Goal: Check status: Check status

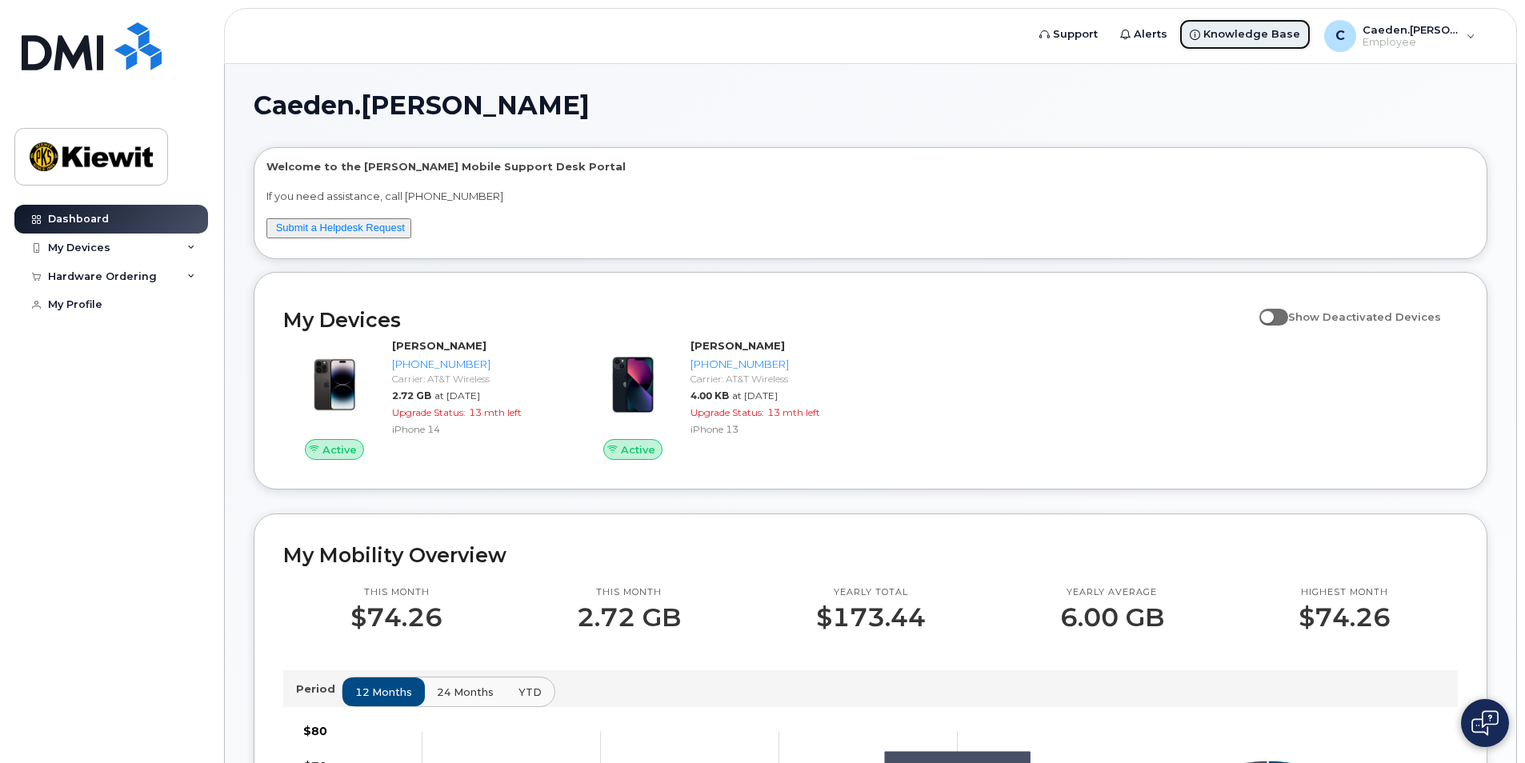
click at [1294, 34] on span "Knowledge Base" at bounding box center [1251, 34] width 97 height 16
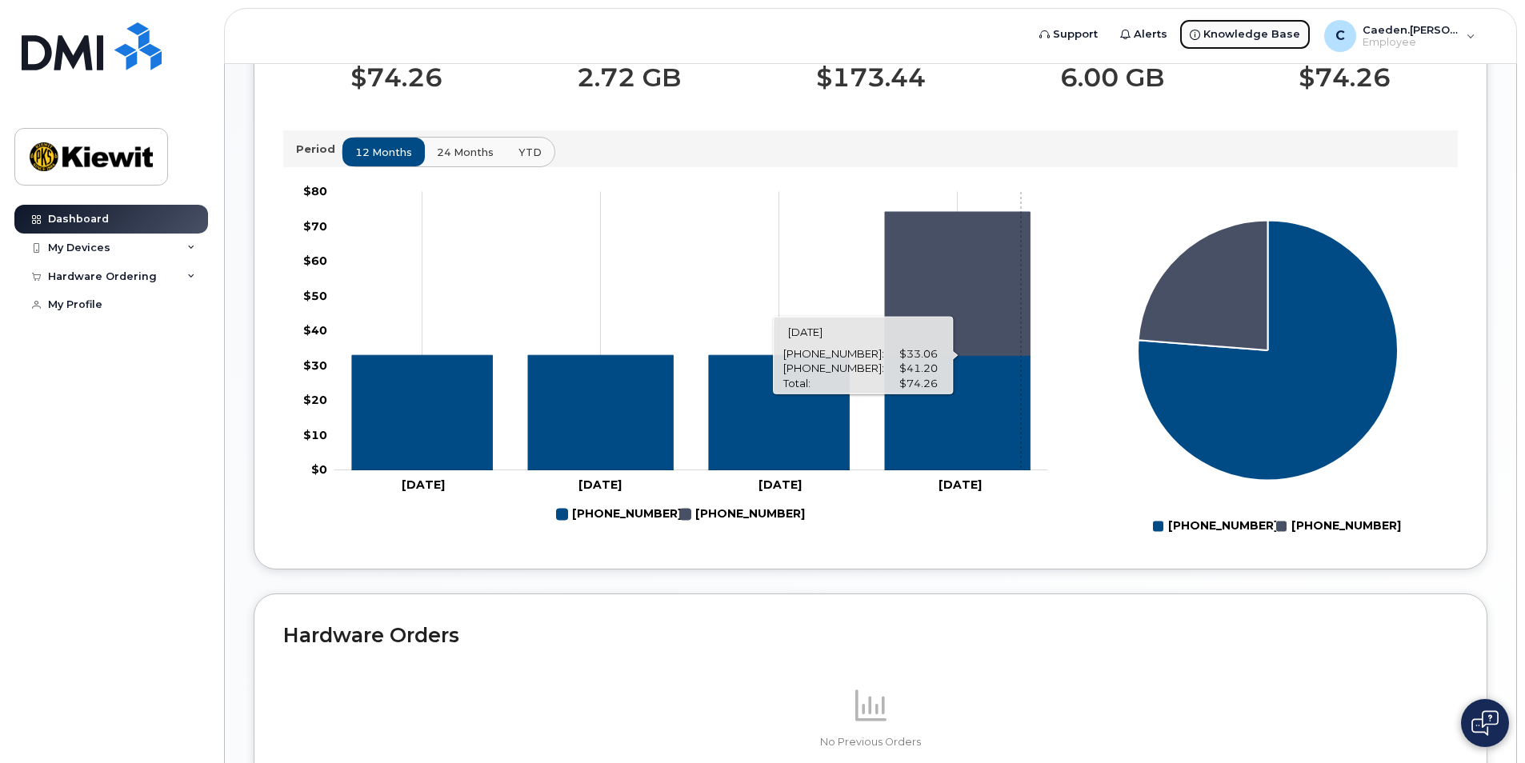
scroll to position [698, 0]
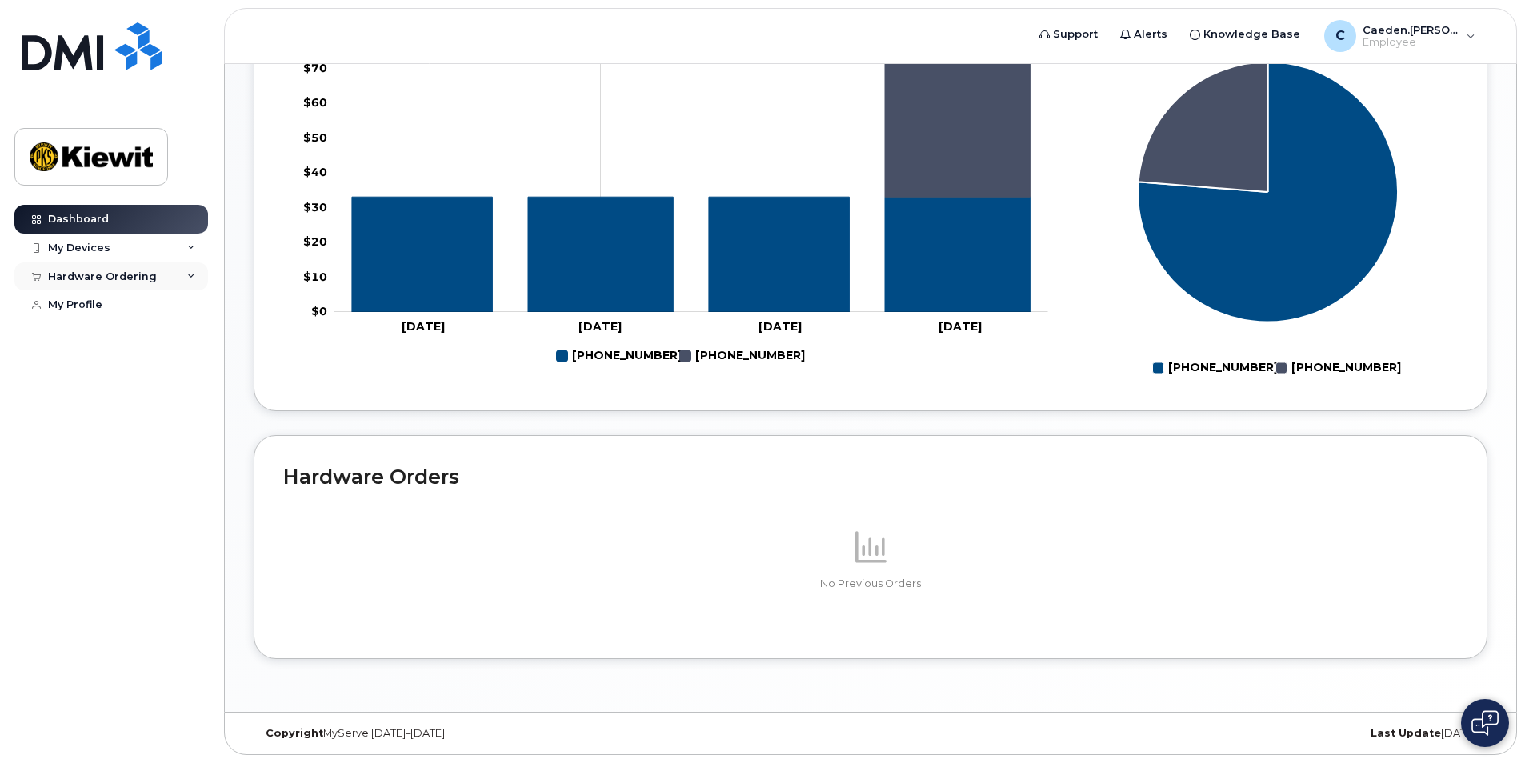
click at [183, 275] on div "Hardware Ordering" at bounding box center [111, 276] width 194 height 29
click at [192, 257] on div "My Devices" at bounding box center [111, 248] width 194 height 29
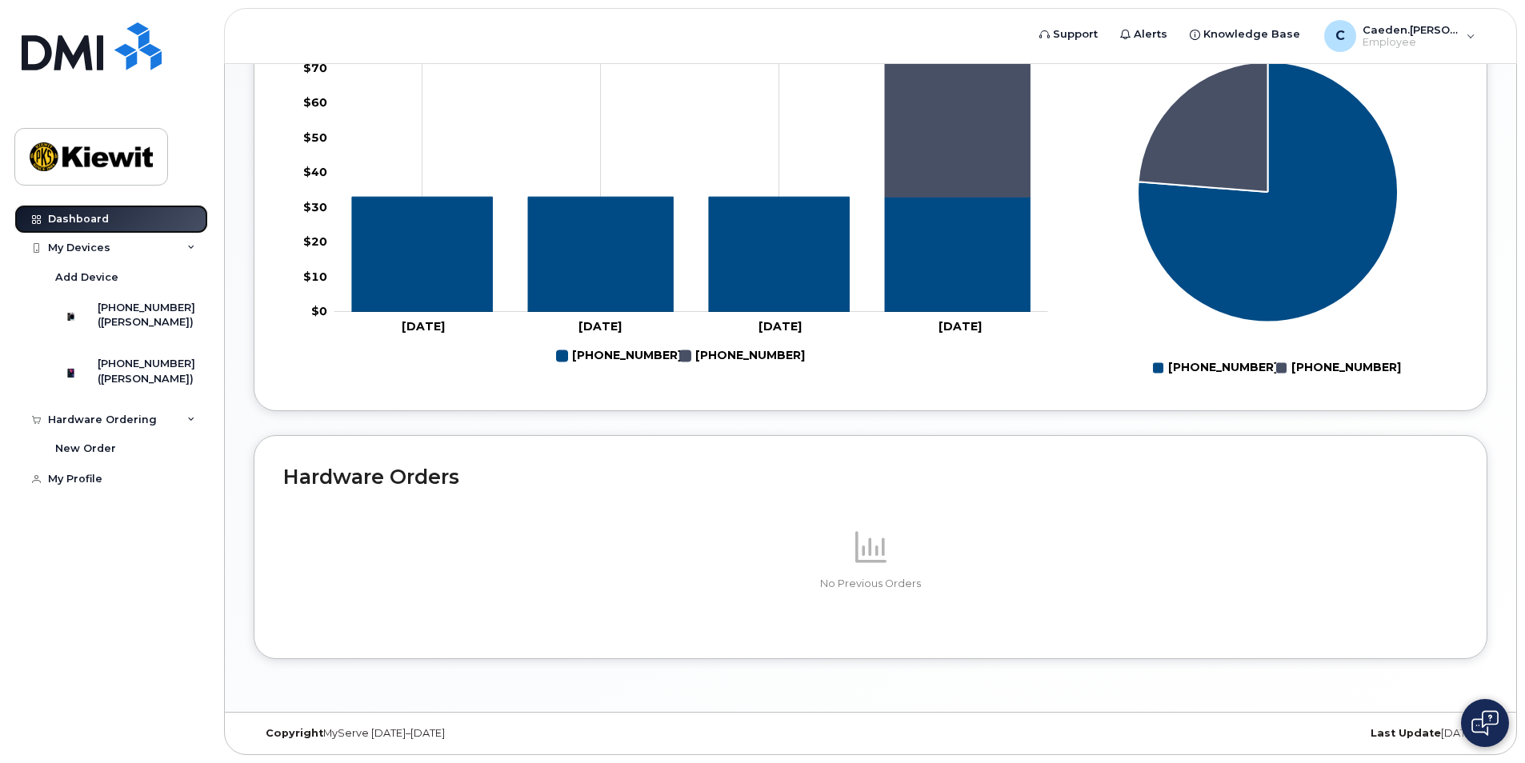
click at [147, 223] on link "Dashboard" at bounding box center [111, 219] width 194 height 29
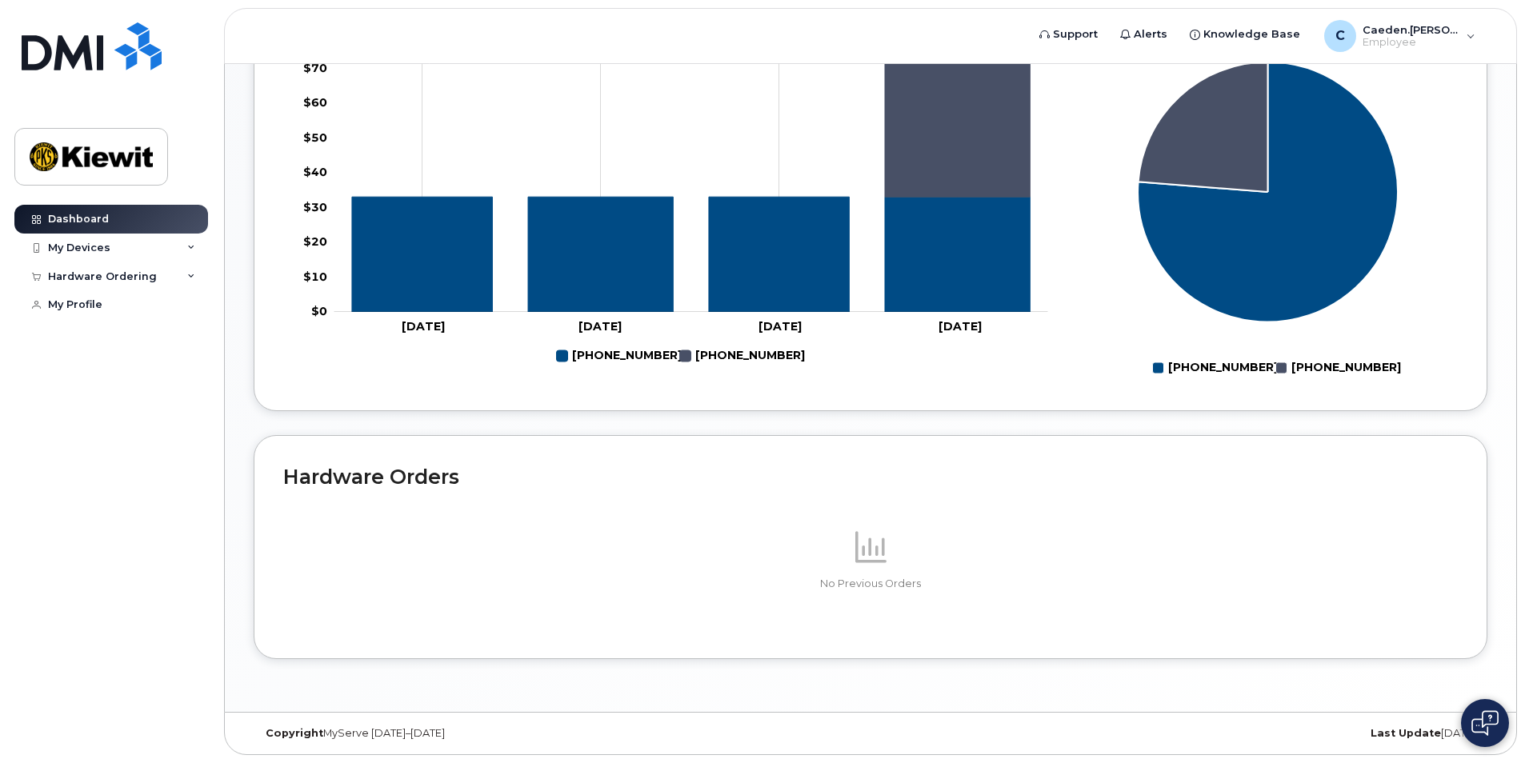
scroll to position [138, 0]
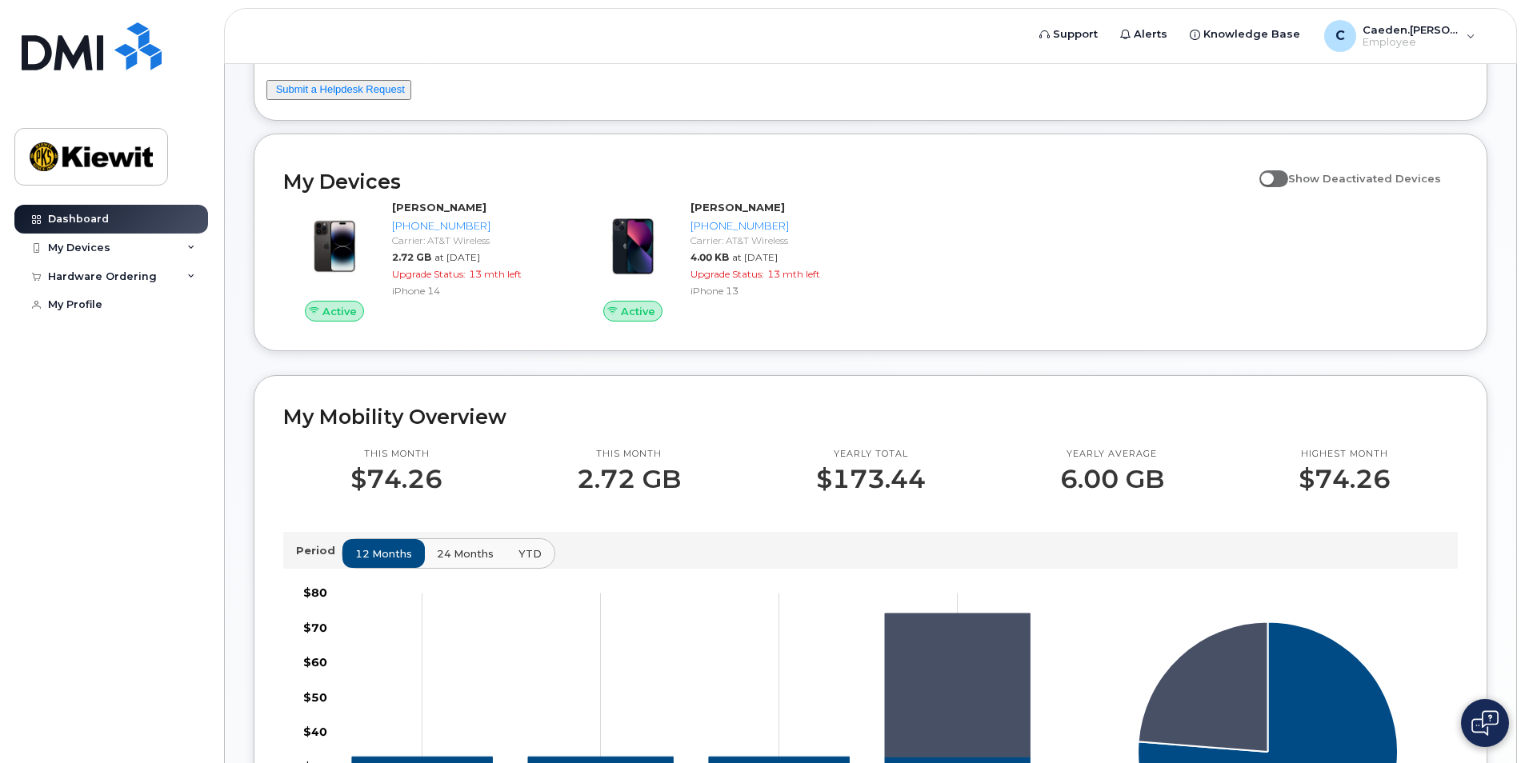
click at [1510, 713] on div "Caeden.[PERSON_NAME] Welcome to the [PERSON_NAME] Mobile Support Desk Portal If…" at bounding box center [870, 599] width 1291 height 1346
click at [1488, 724] on img at bounding box center [1484, 723] width 27 height 26
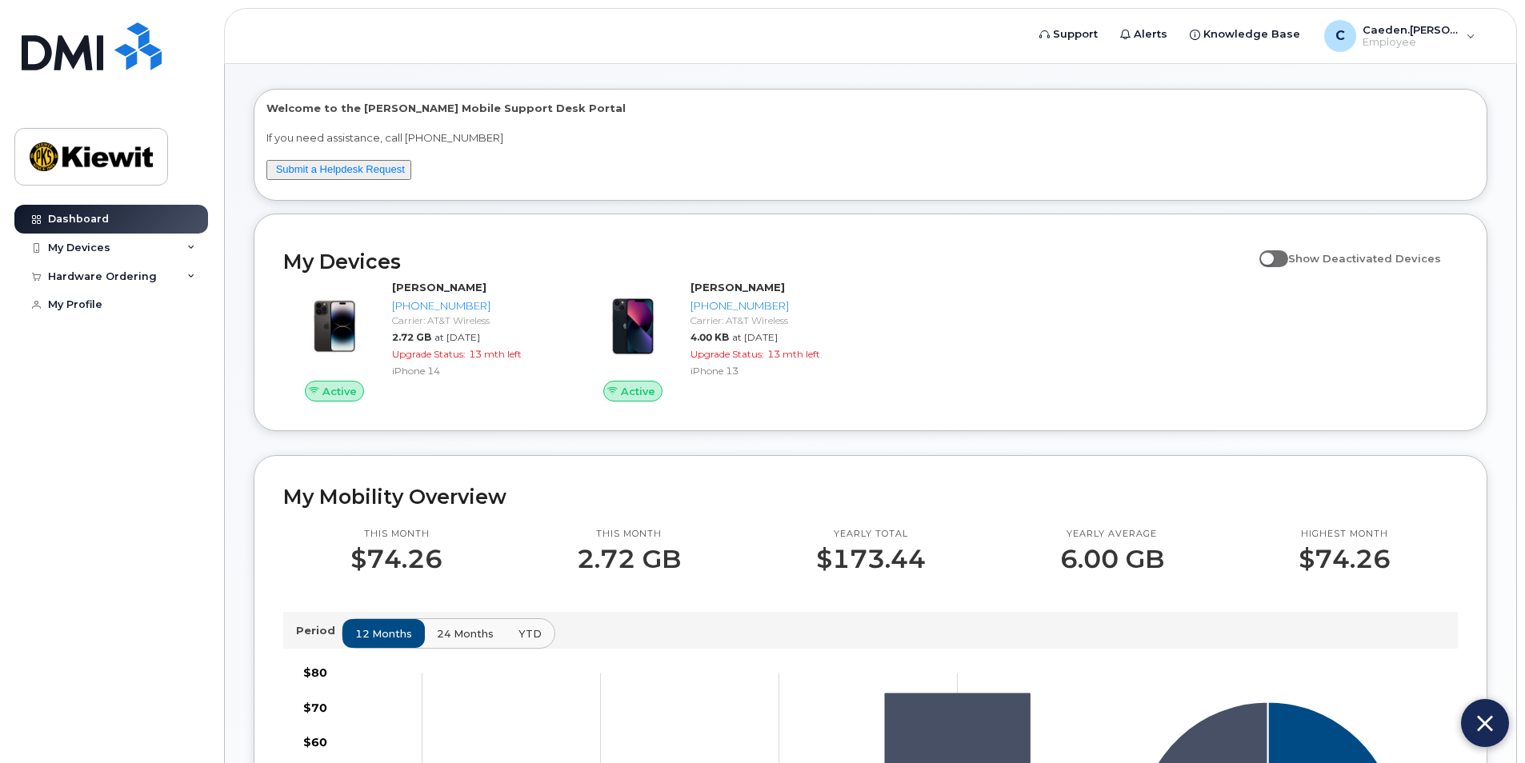
scroll to position [0, 0]
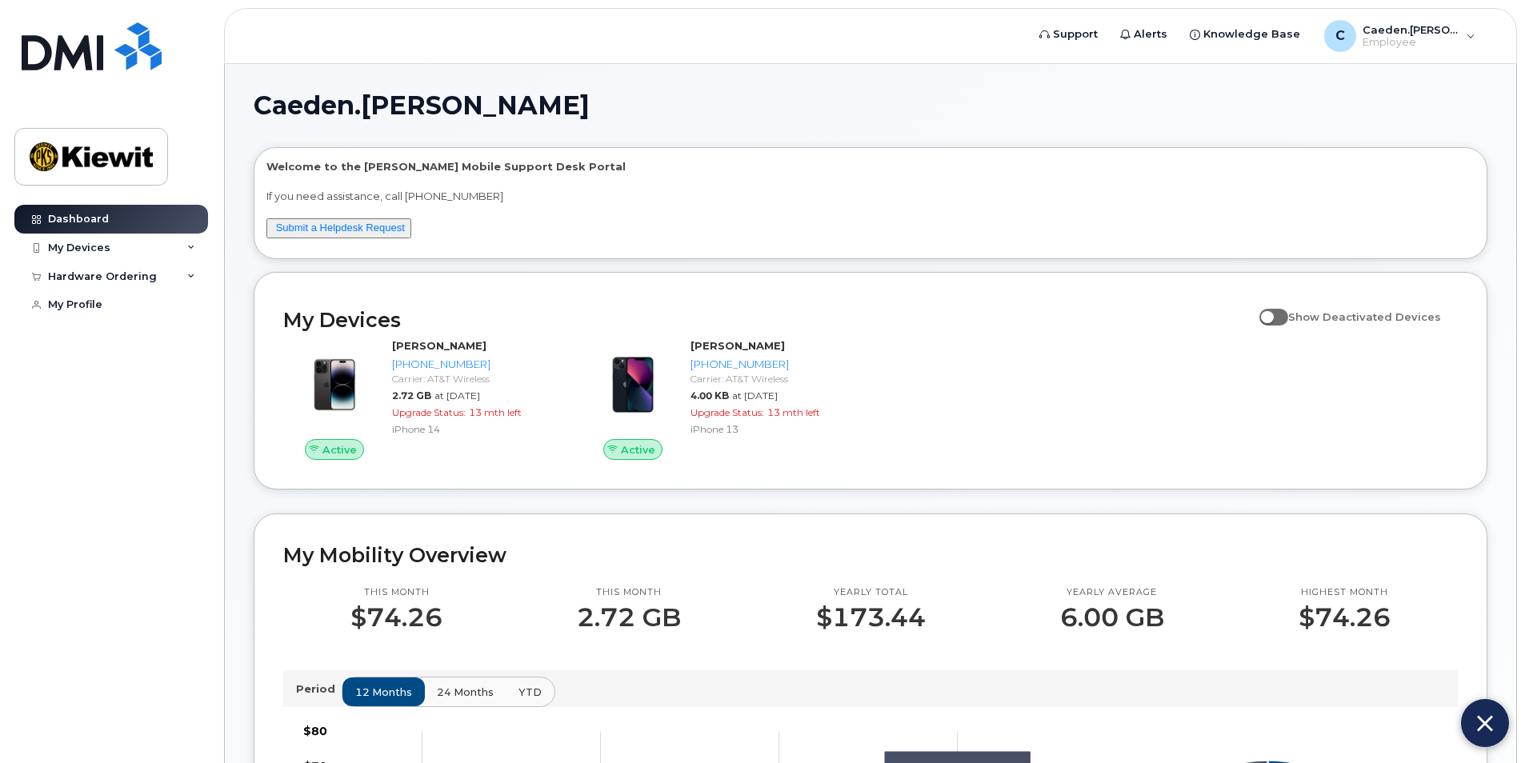
click at [1025, 441] on div "Active CAEDEN AYRES 903-267-7924 Carrier: AT&T Wireless 2.72 GB at Jul 01, 2025…" at bounding box center [870, 399] width 1193 height 141
click at [1026, 441] on div "Active CAEDEN AYRES 903-267-7924 Carrier: AT&T Wireless 2.72 GB at Jul 01, 2025…" at bounding box center [870, 399] width 1193 height 141
click at [1493, 222] on div "Caeden.Ayres Welcome to the Kiewit Mobile Support Desk Portal If you need assis…" at bounding box center [870, 737] width 1291 height 1346
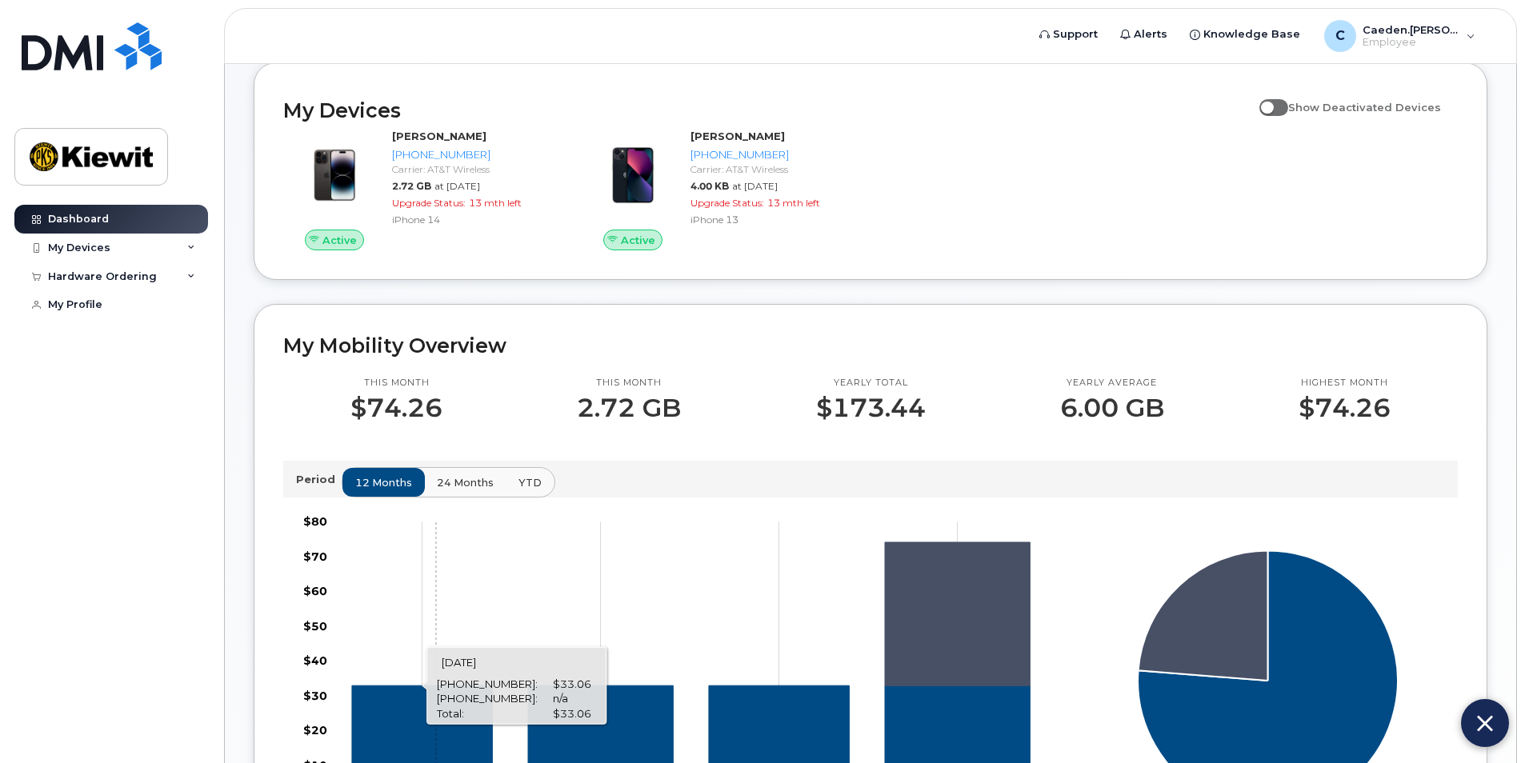
scroll to position [138, 0]
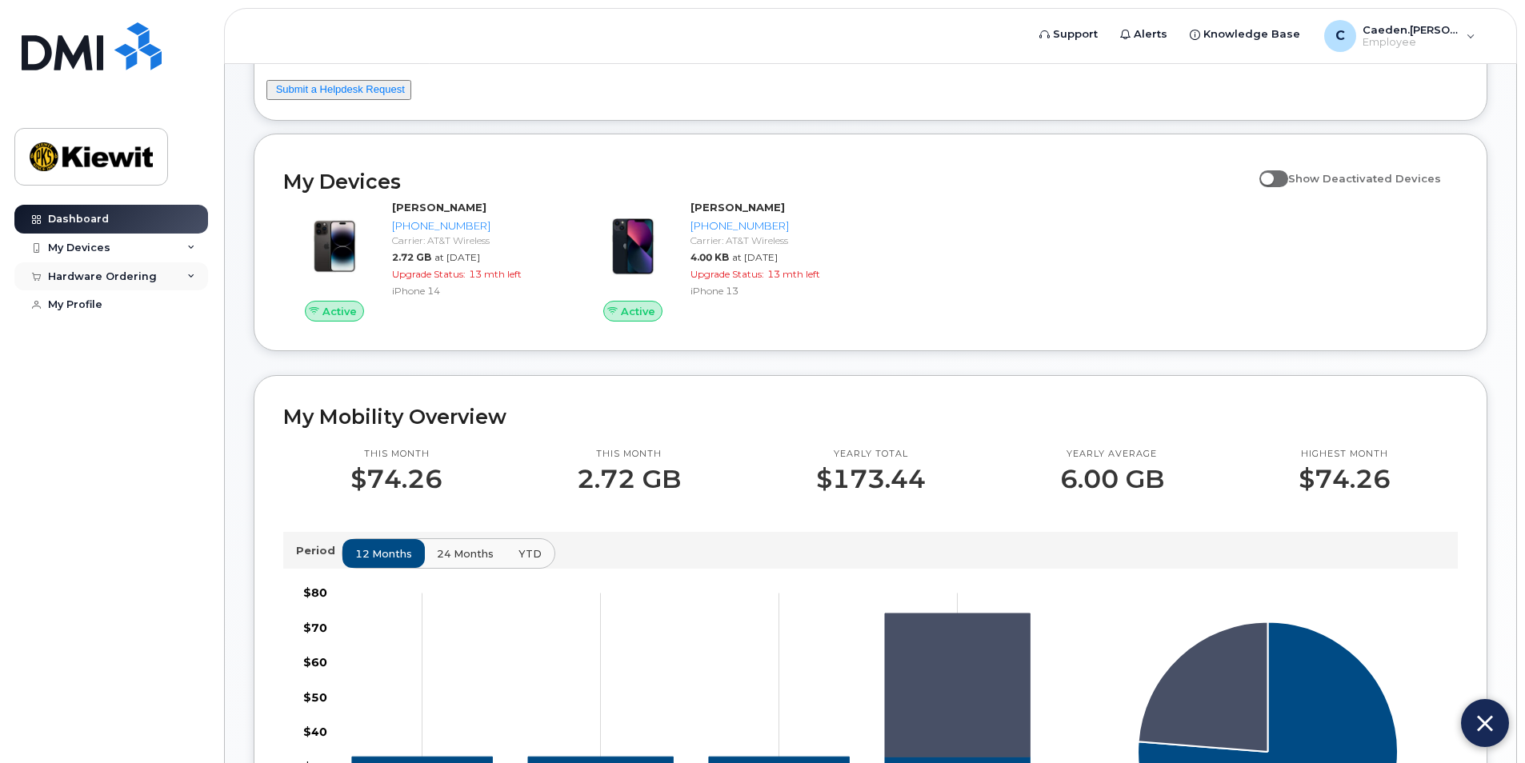
click at [190, 273] on icon at bounding box center [191, 277] width 8 height 8
click at [182, 243] on div "My Devices" at bounding box center [111, 248] width 194 height 29
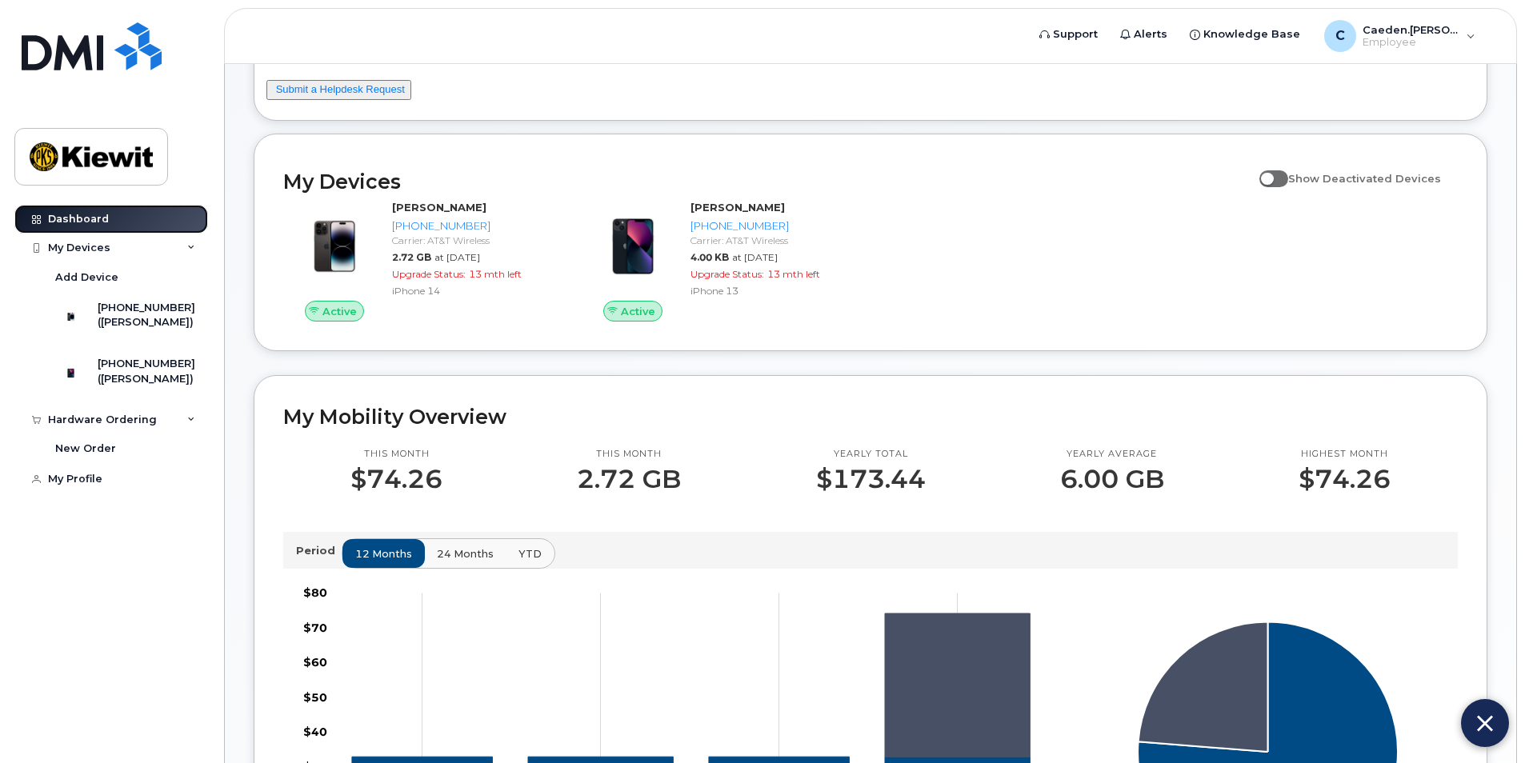
click at [156, 214] on link "Dashboard" at bounding box center [111, 219] width 194 height 29
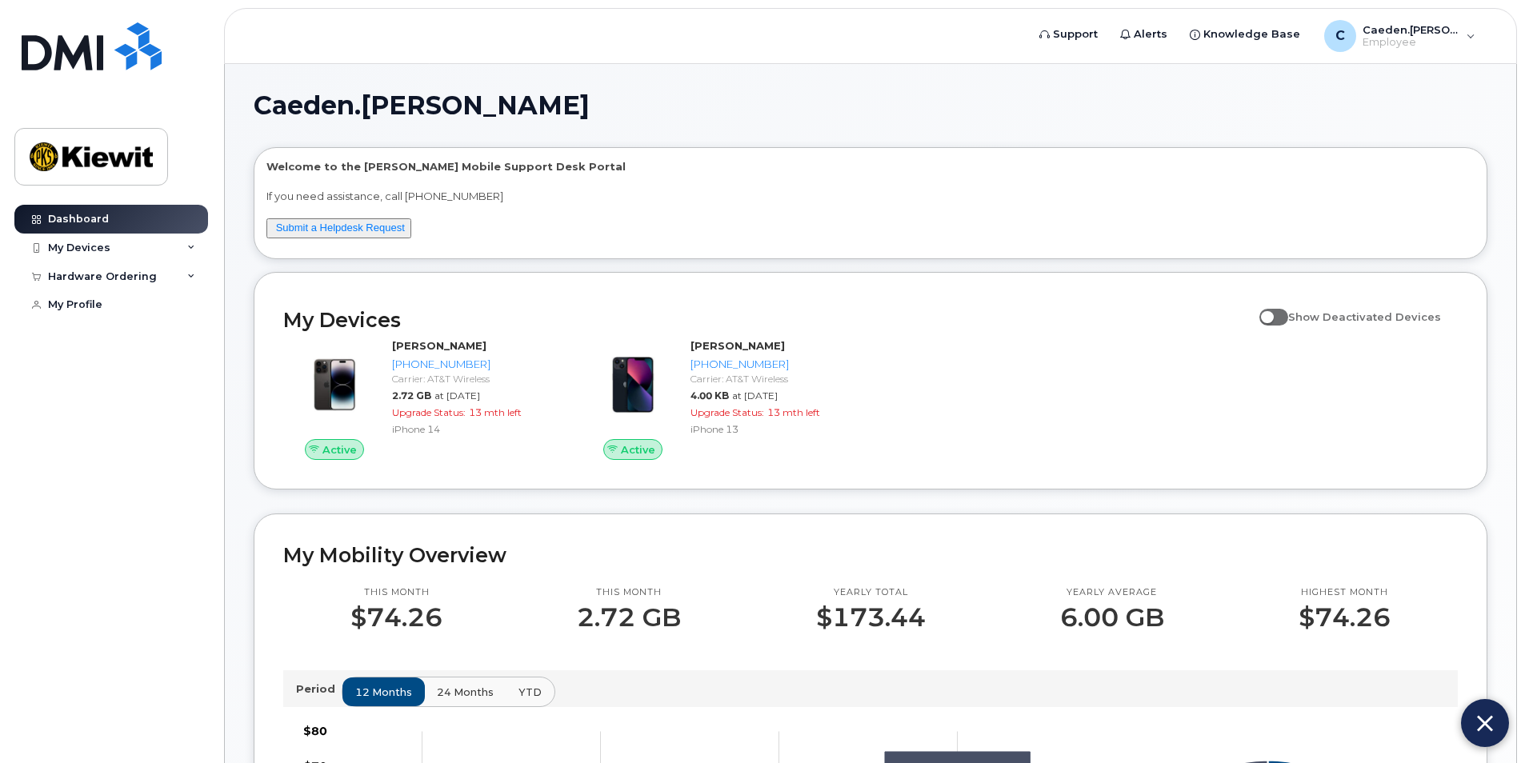
click at [1486, 716] on img at bounding box center [1485, 723] width 16 height 26
click at [1479, 728] on img at bounding box center [1484, 723] width 27 height 26
